Goal: Transaction & Acquisition: Purchase product/service

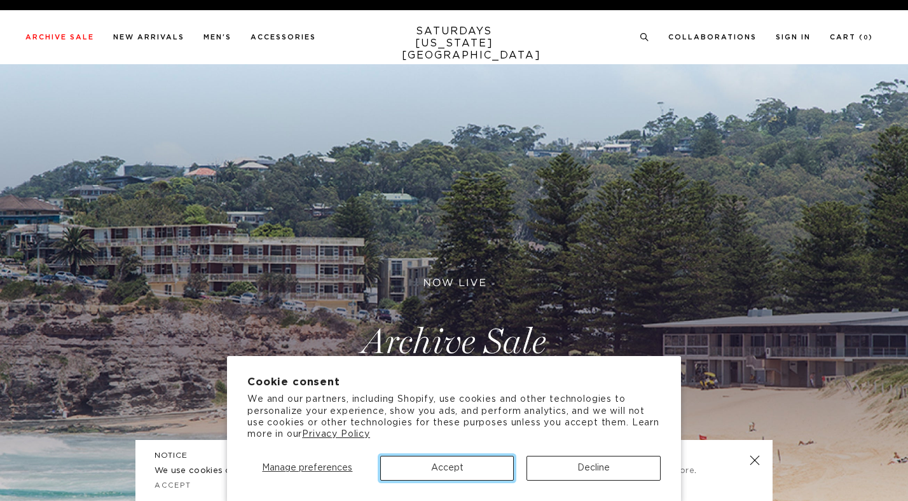
click at [491, 469] on button "Accept" at bounding box center [447, 468] width 134 height 25
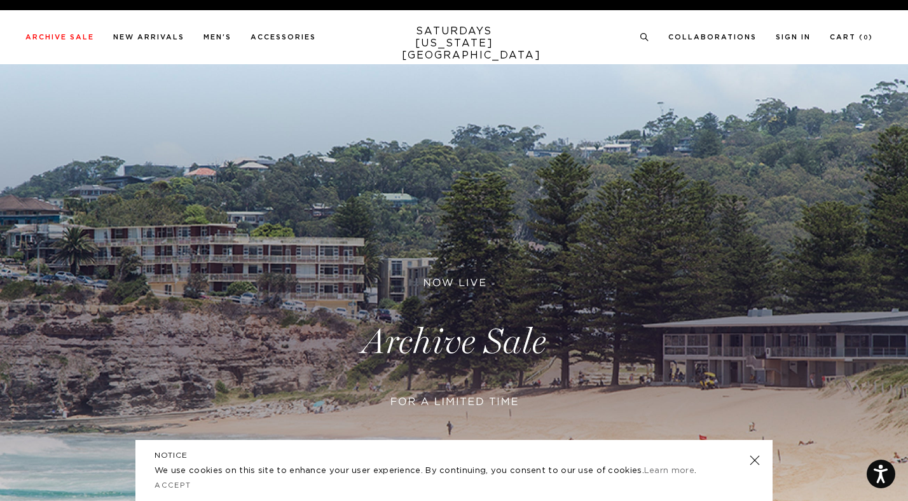
click at [752, 455] on link at bounding box center [754, 460] width 18 height 18
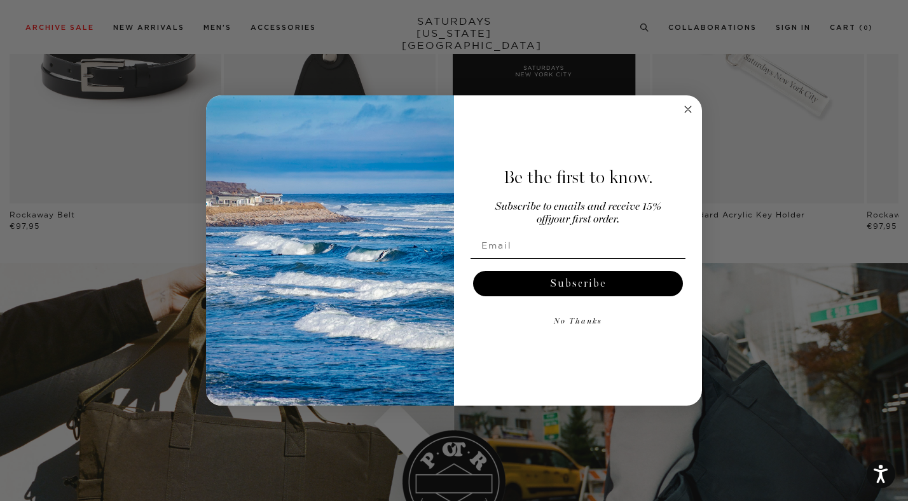
scroll to position [1675, 0]
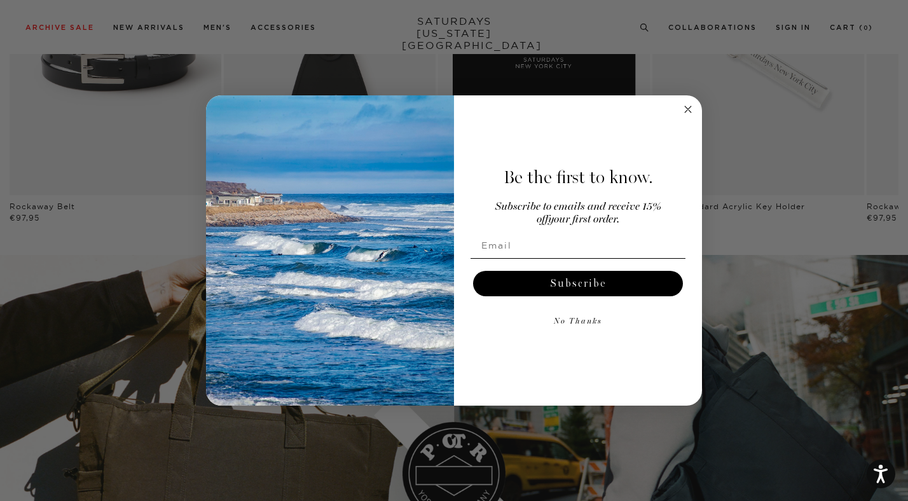
click at [688, 109] on icon "Close dialog" at bounding box center [687, 109] width 6 height 6
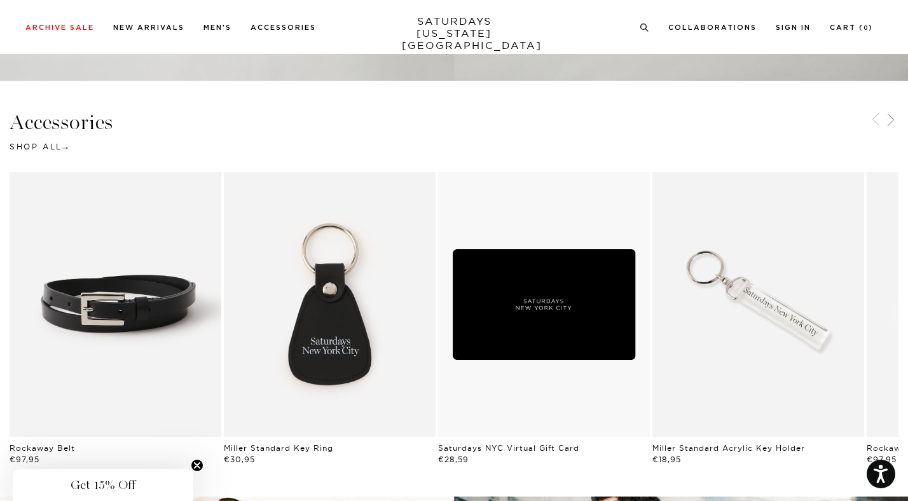
scroll to position [1432, 0]
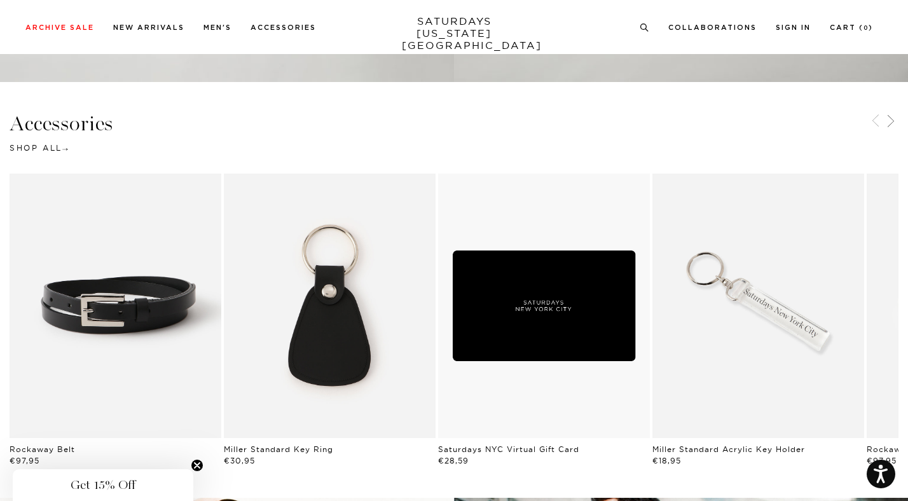
click at [346, 289] on link "Black | Miller Standard Key Ring | Saturdays NYC" at bounding box center [330, 305] width 212 height 264
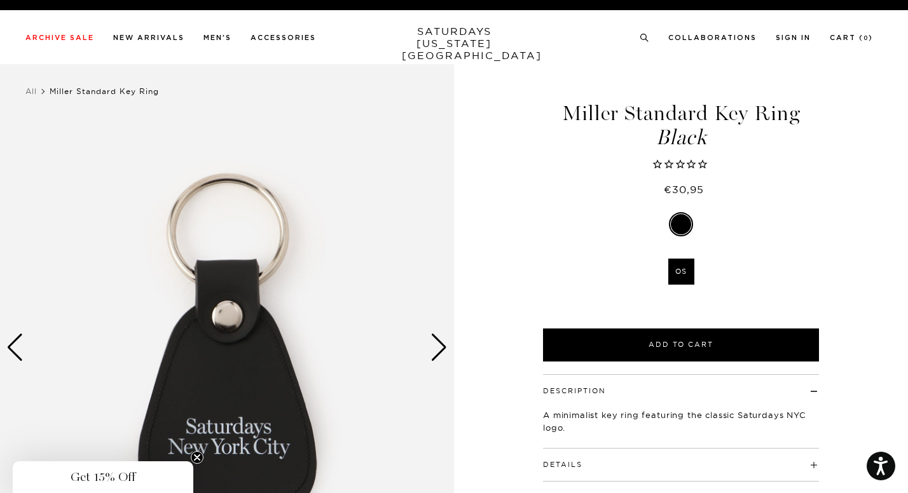
click at [442, 350] on div "Next slide" at bounding box center [438, 348] width 17 height 28
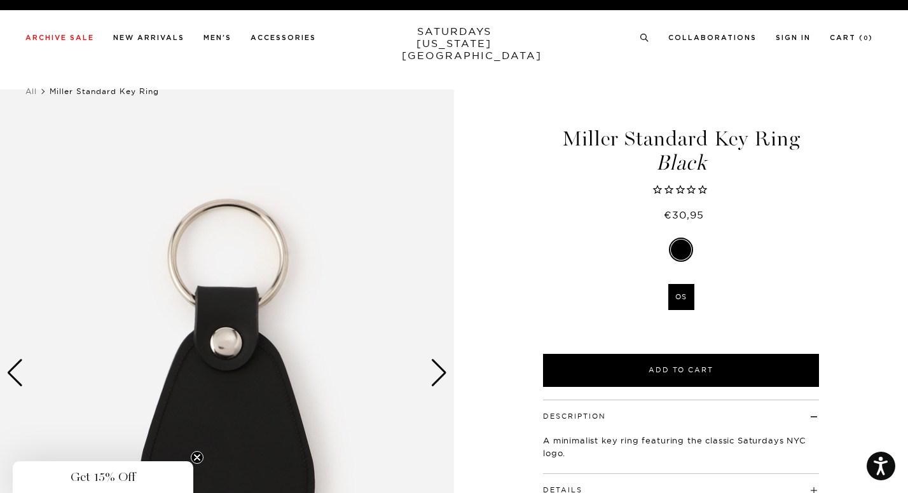
click at [442, 359] on div "Next slide" at bounding box center [438, 373] width 17 height 28
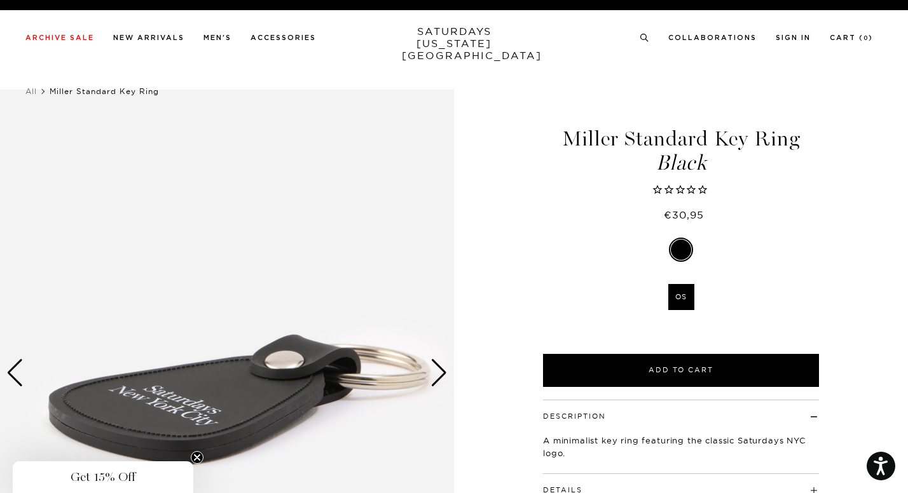
click at [442, 359] on div "Next slide" at bounding box center [438, 373] width 17 height 28
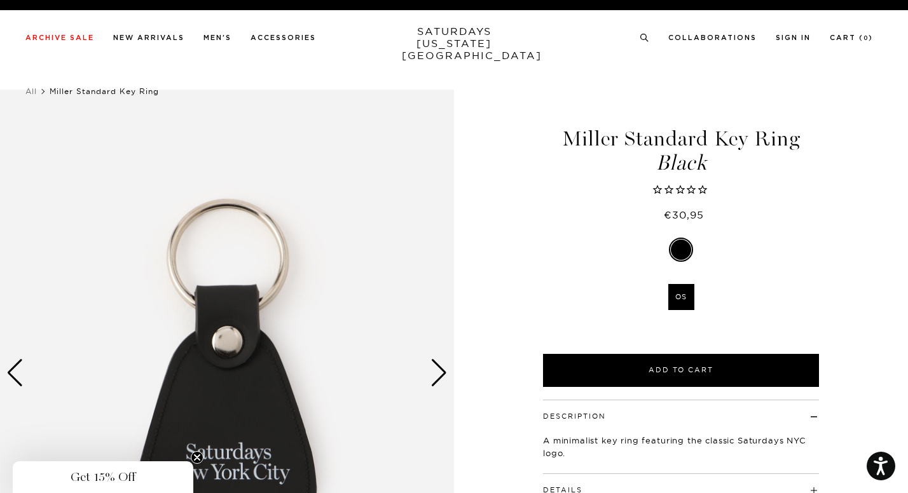
click at [442, 359] on div "Next slide" at bounding box center [438, 373] width 17 height 28
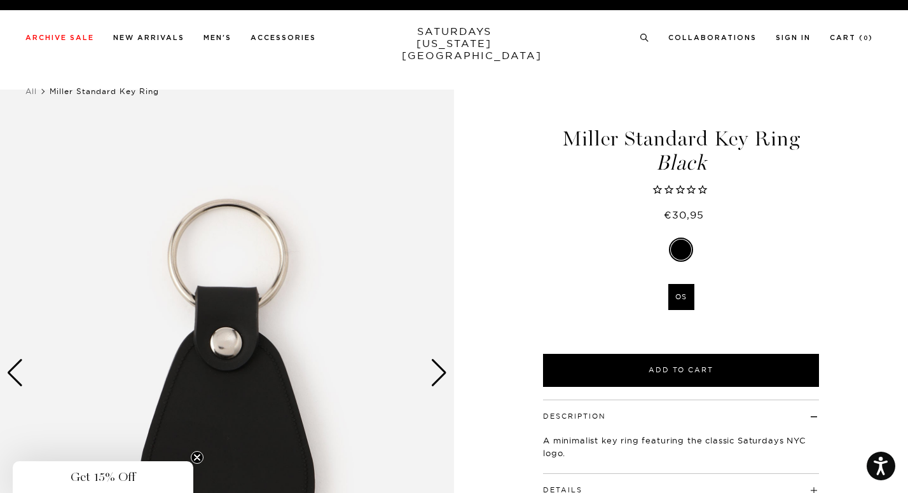
click at [442, 359] on div "Next slide" at bounding box center [438, 373] width 17 height 28
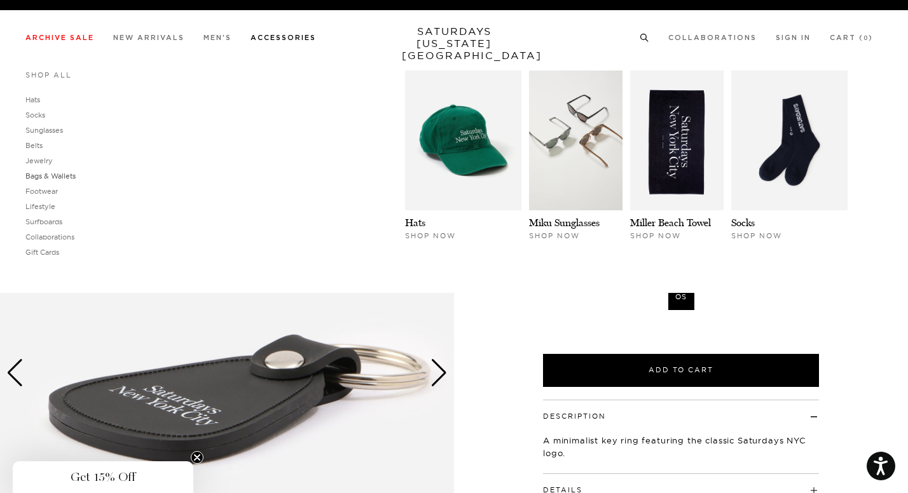
click at [38, 175] on link "Bags & Wallets" at bounding box center [50, 176] width 50 height 9
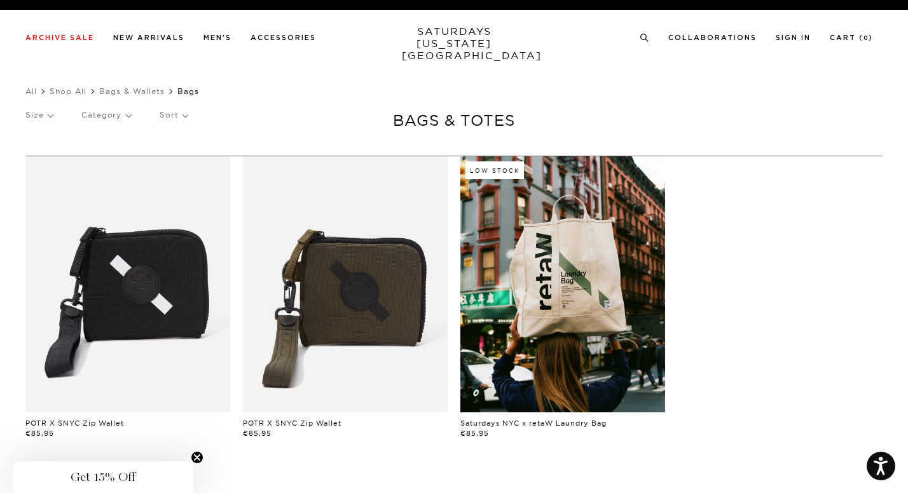
click at [538, 268] on link at bounding box center [562, 284] width 205 height 256
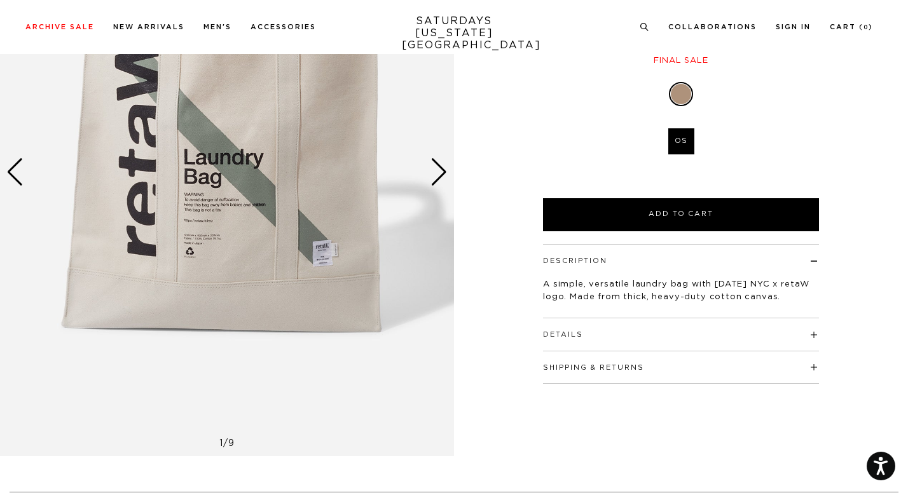
scroll to position [170, 0]
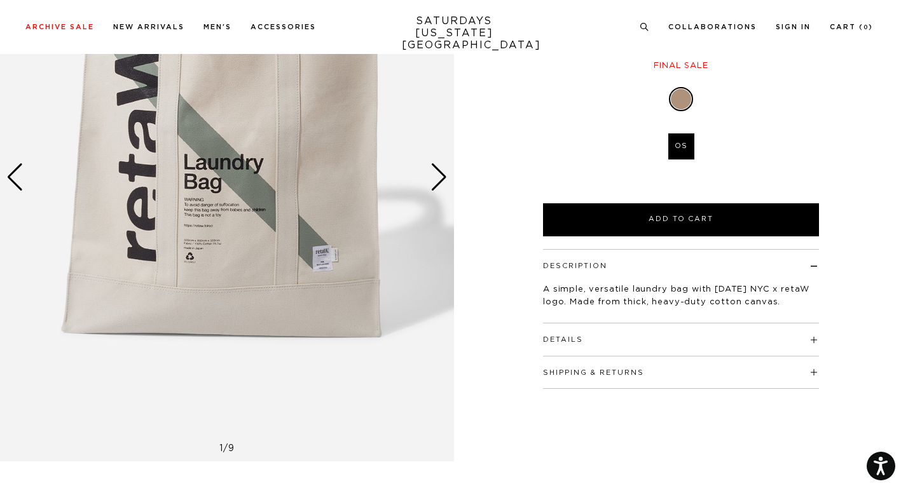
click at [434, 184] on div "Next slide" at bounding box center [438, 177] width 17 height 28
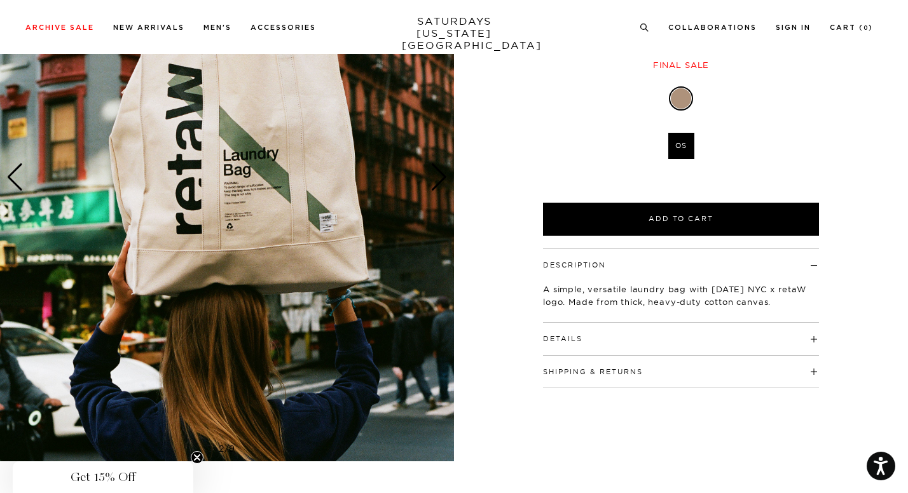
click at [434, 184] on div "Next slide" at bounding box center [438, 177] width 17 height 28
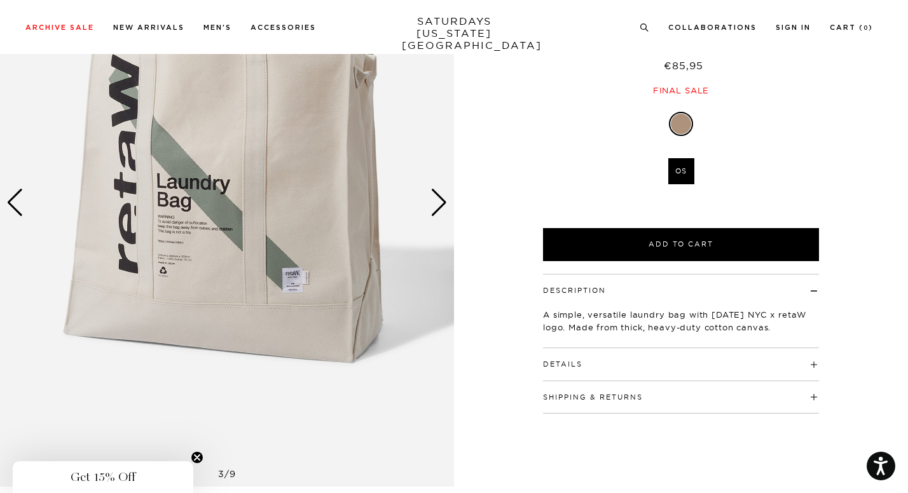
click at [434, 189] on div "Next slide" at bounding box center [438, 203] width 17 height 28
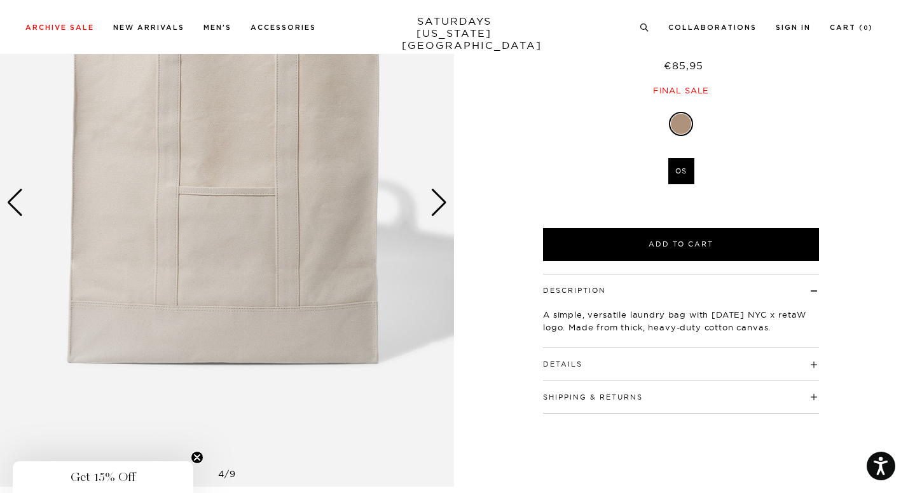
click at [434, 189] on div "Next slide" at bounding box center [438, 203] width 17 height 28
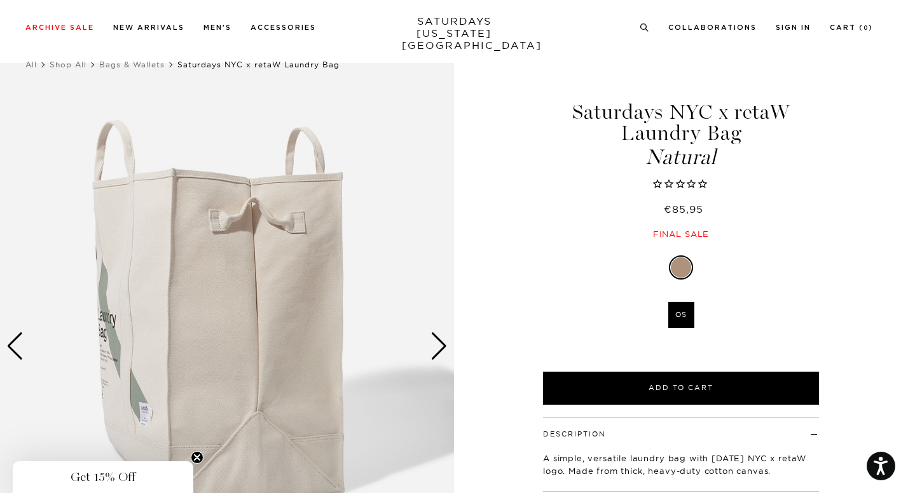
scroll to position [25, 0]
